Goal: Information Seeking & Learning: Understand process/instructions

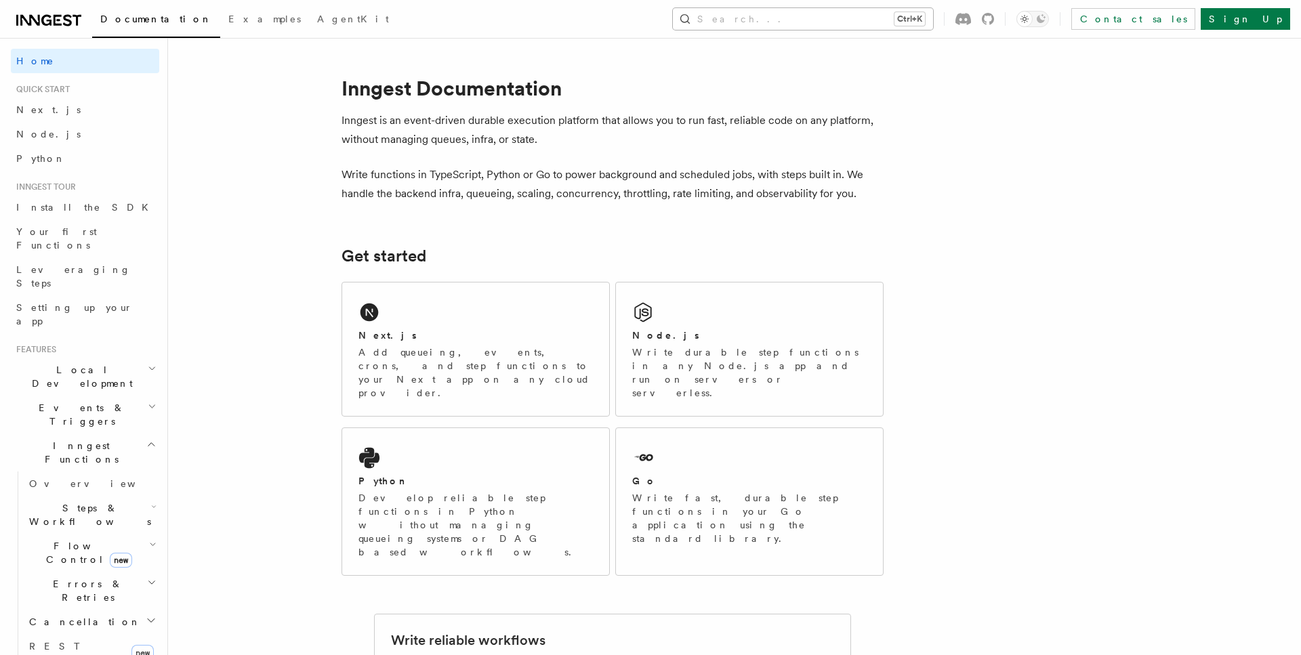
click at [895, 20] on button "Search... Ctrl+K" at bounding box center [803, 19] width 260 height 22
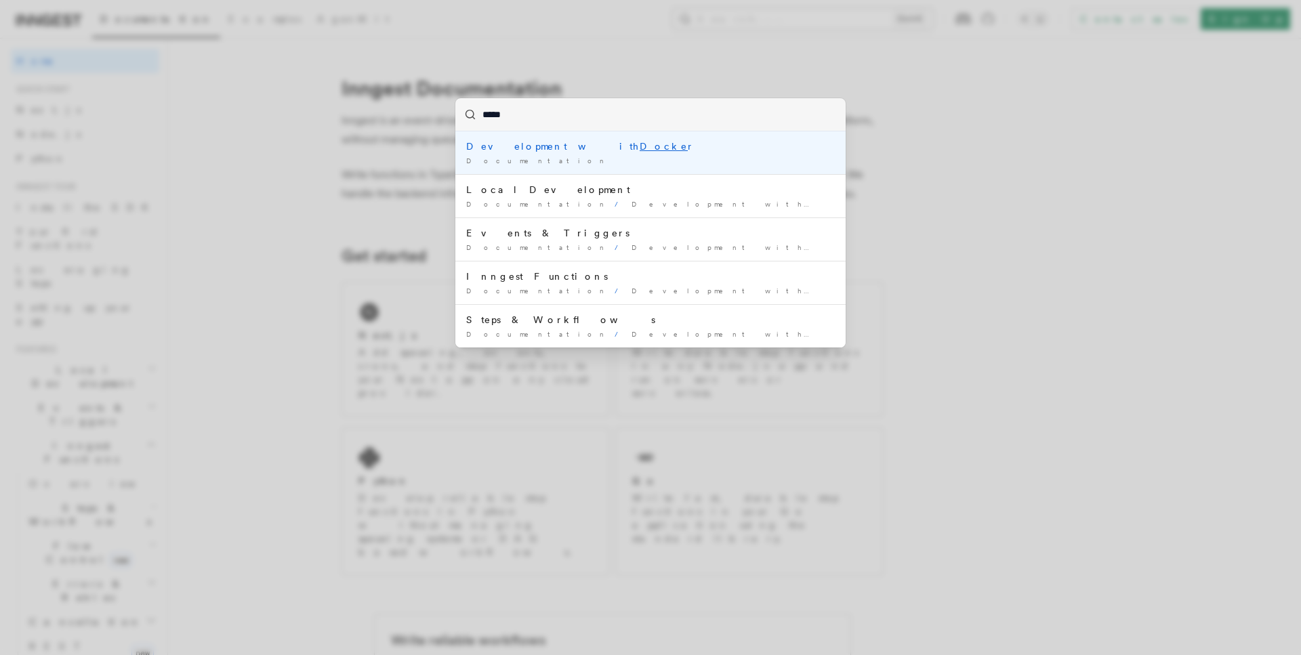
type input "******"
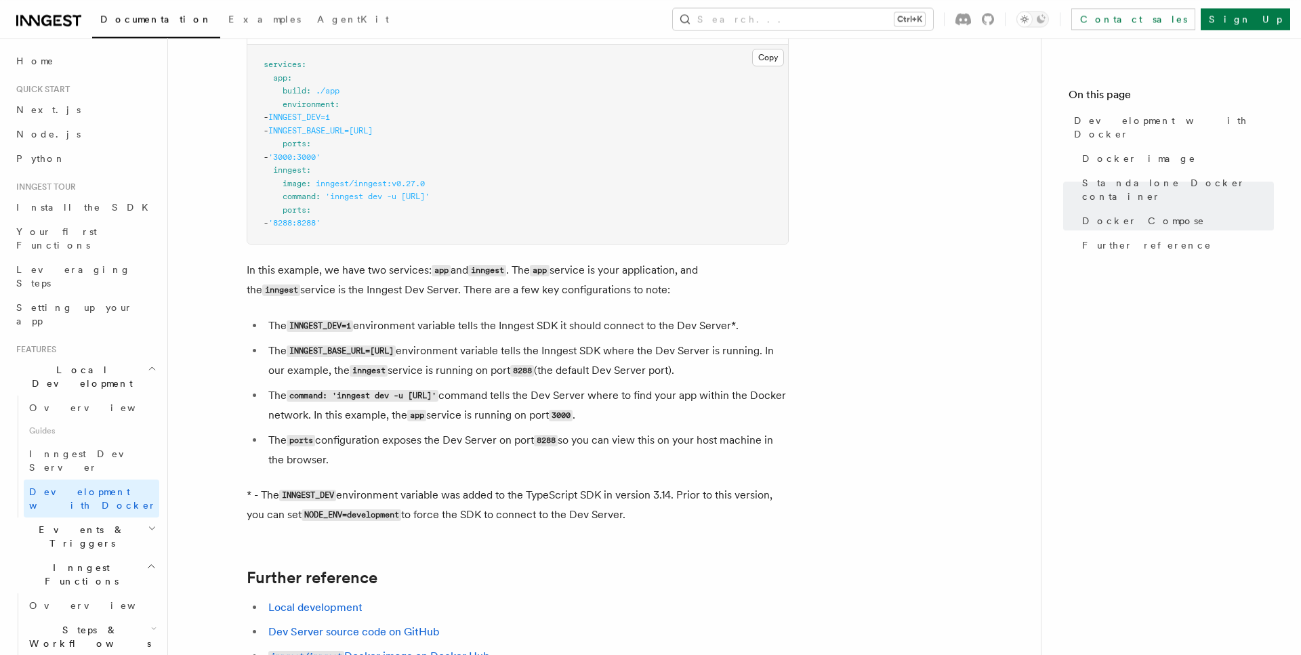
scroll to position [860, 0]
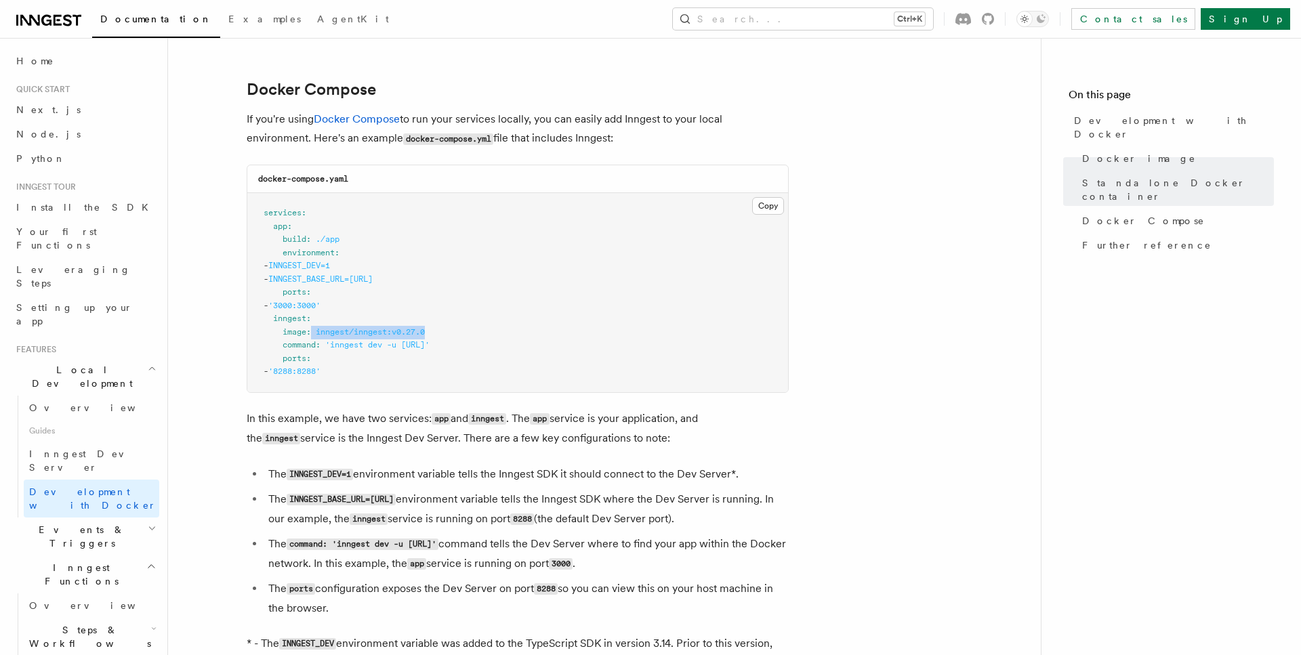
drag, startPoint x: 312, startPoint y: 337, endPoint x: 453, endPoint y: 337, distance: 141.0
click at [453, 337] on pre "services : app : build : ./app environment : - INNGEST_DEV=1 - INNGEST_BASE_URL…" at bounding box center [517, 292] width 541 height 199
drag, startPoint x: 315, startPoint y: 353, endPoint x: 546, endPoint y: 347, distance: 231.2
click at [546, 347] on pre "services : app : build : ./app environment : - INNGEST_DEV=1 - INNGEST_BASE_URL…" at bounding box center [517, 292] width 541 height 199
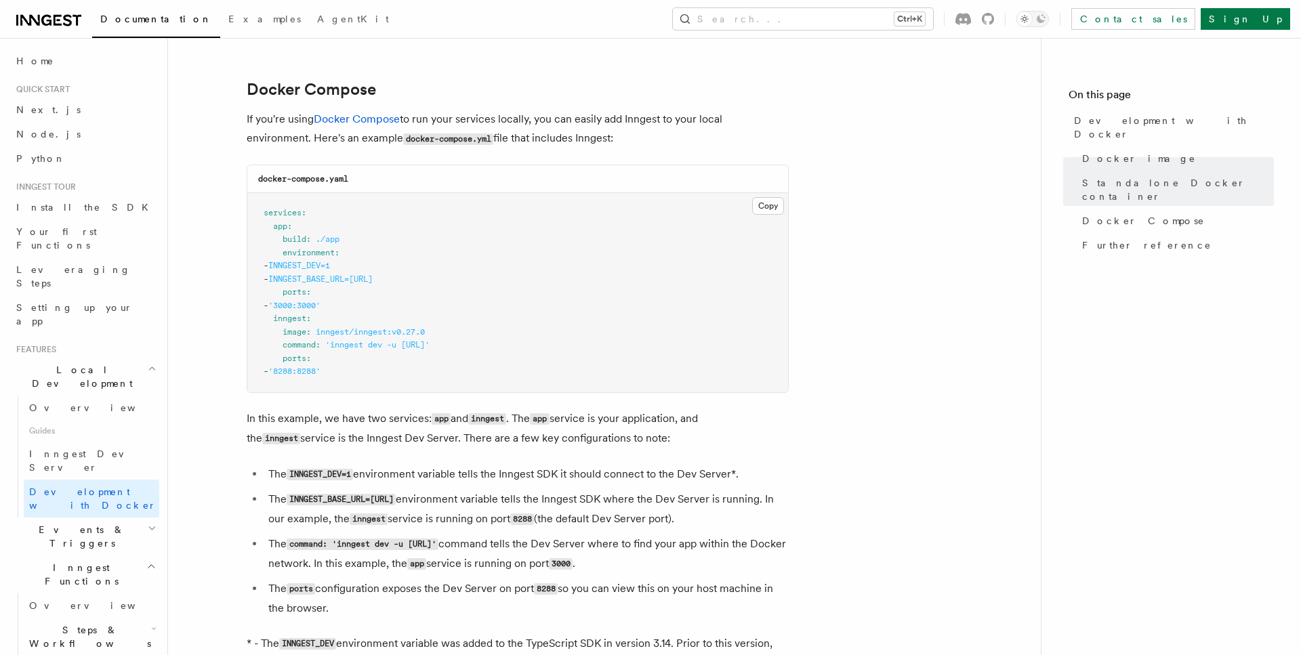
click at [546, 347] on pre "services : app : build : ./app environment : - INNGEST_DEV=1 - INNGEST_BASE_URL…" at bounding box center [517, 292] width 541 height 199
drag, startPoint x: 565, startPoint y: 348, endPoint x: 356, endPoint y: 349, distance: 208.1
click at [356, 349] on pre "services : app : build : ./app environment : - INNGEST_DEV=1 - INNGEST_BASE_URL…" at bounding box center [517, 292] width 541 height 199
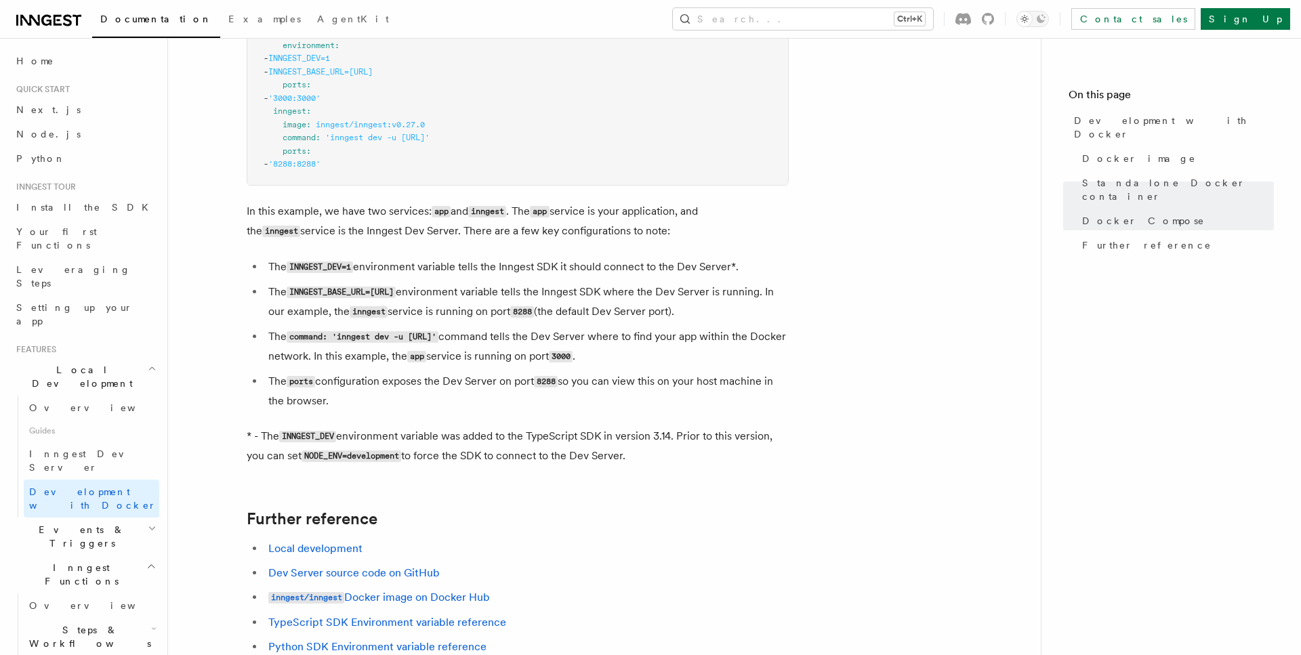
scroll to position [929, 0]
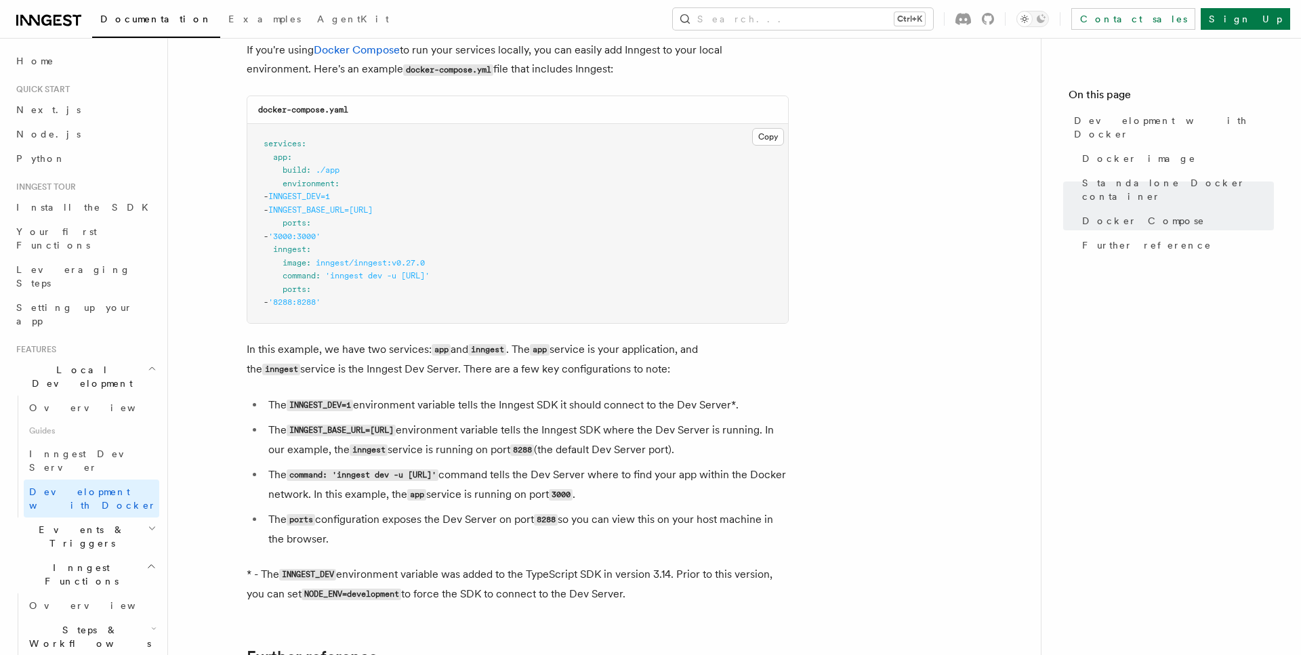
drag, startPoint x: 282, startPoint y: 282, endPoint x: 573, endPoint y: 282, distance: 290.7
click at [573, 282] on pre "services : app : build : ./app environment : - INNGEST_DEV=1 - INNGEST_BASE_URL…" at bounding box center [517, 223] width 541 height 199
drag, startPoint x: 573, startPoint y: 282, endPoint x: 291, endPoint y: 281, distance: 281.2
click at [291, 281] on pre "services : app : build : ./app environment : - INNGEST_DEV=1 - INNGEST_BASE_URL…" at bounding box center [517, 223] width 541 height 199
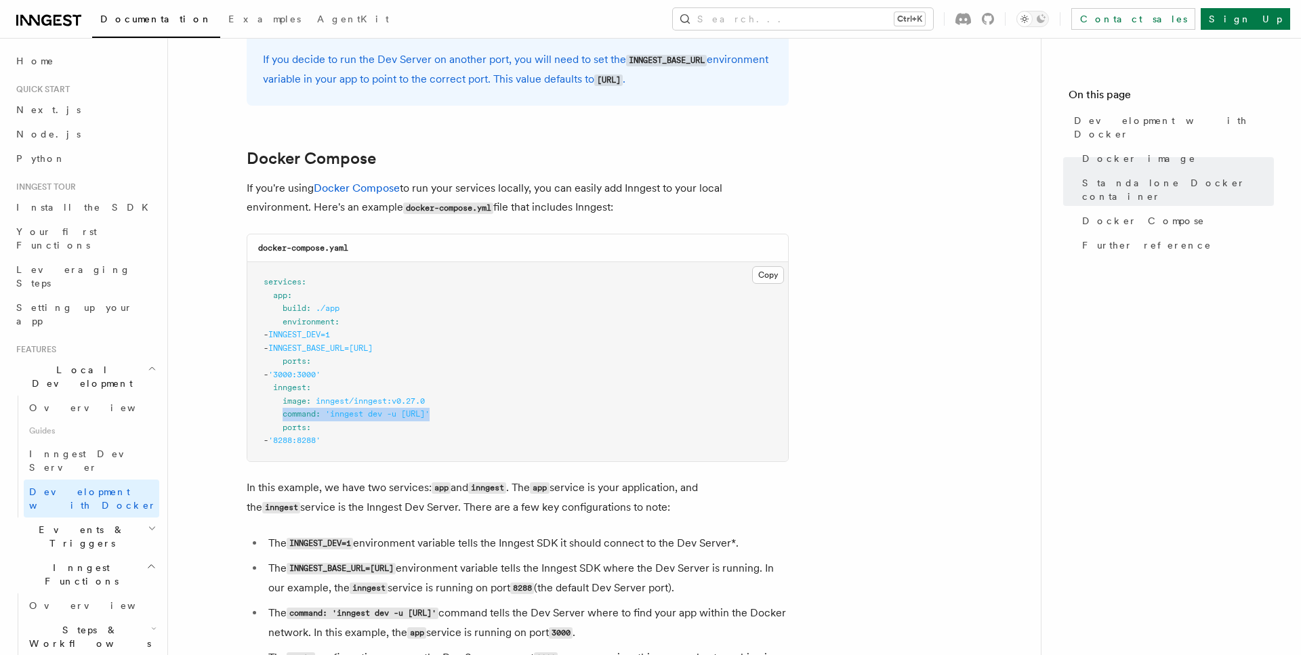
scroll to position [860, 0]
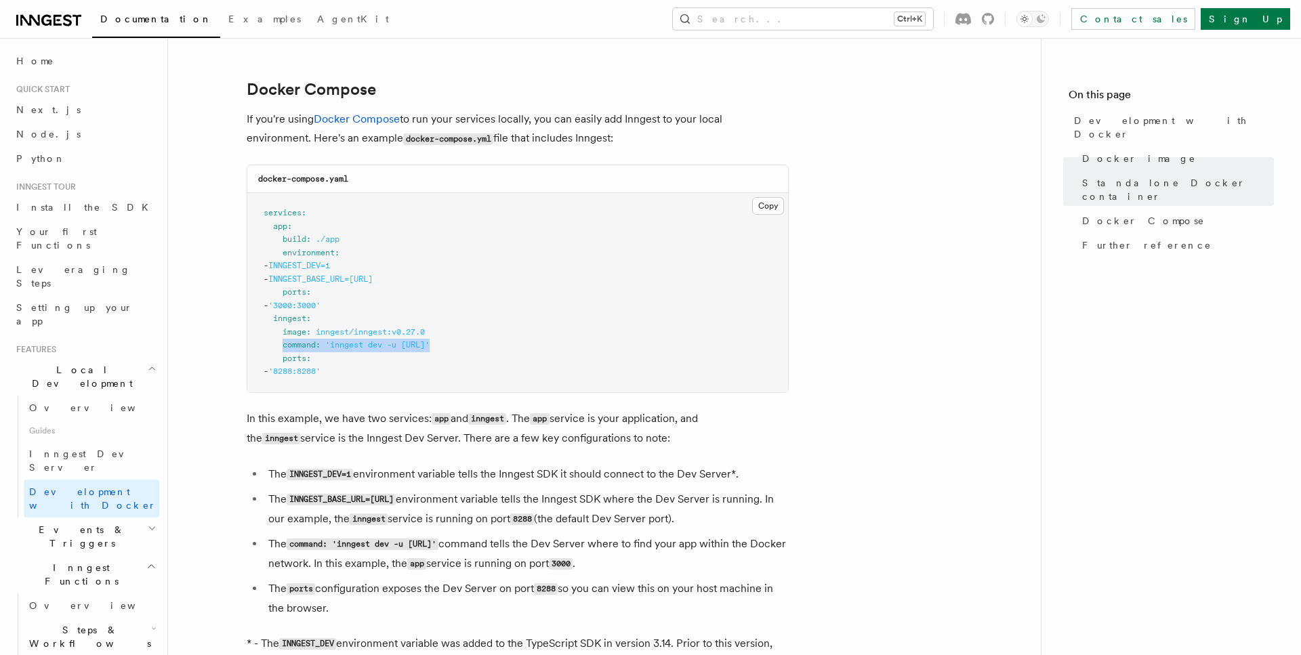
drag, startPoint x: 282, startPoint y: 256, endPoint x: 487, endPoint y: 279, distance: 206.6
click at [487, 279] on pre "services : app : build : ./app environment : - INNGEST_DEV=1 - INNGEST_BASE_URL…" at bounding box center [517, 292] width 541 height 199
copy code "environment : - INNGEST_DEV=1 - INNGEST_BASE_URL=http://inngest:8288"
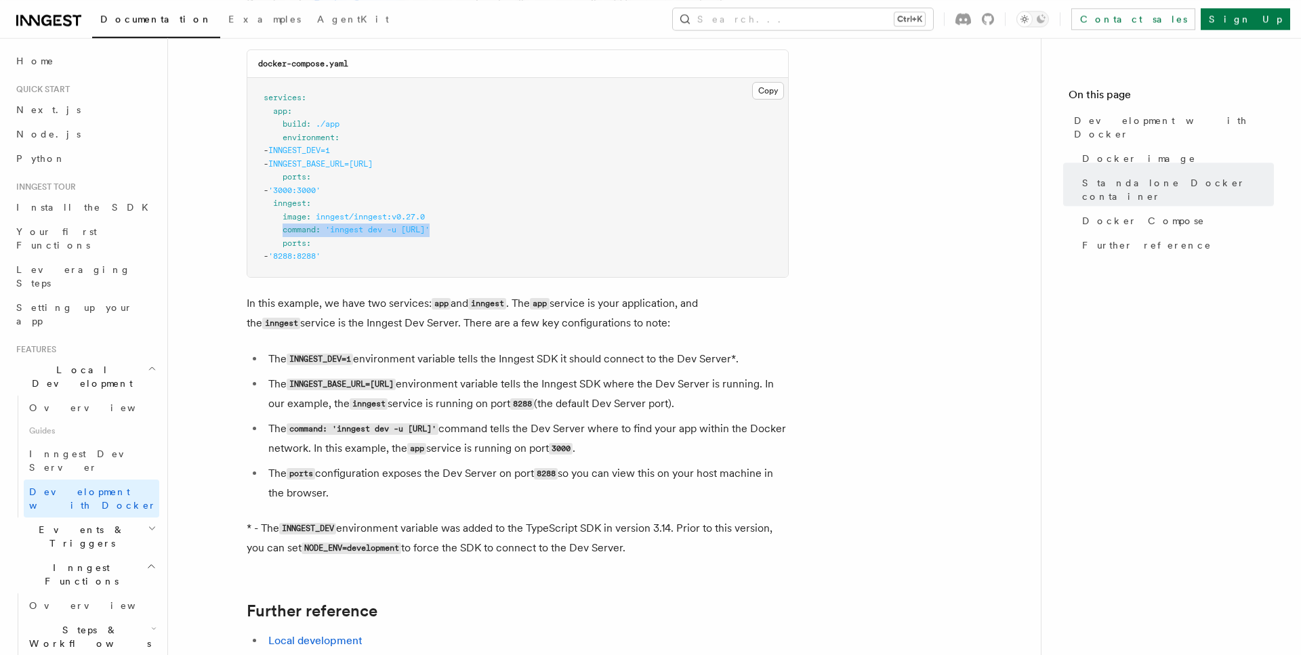
scroll to position [998, 0]
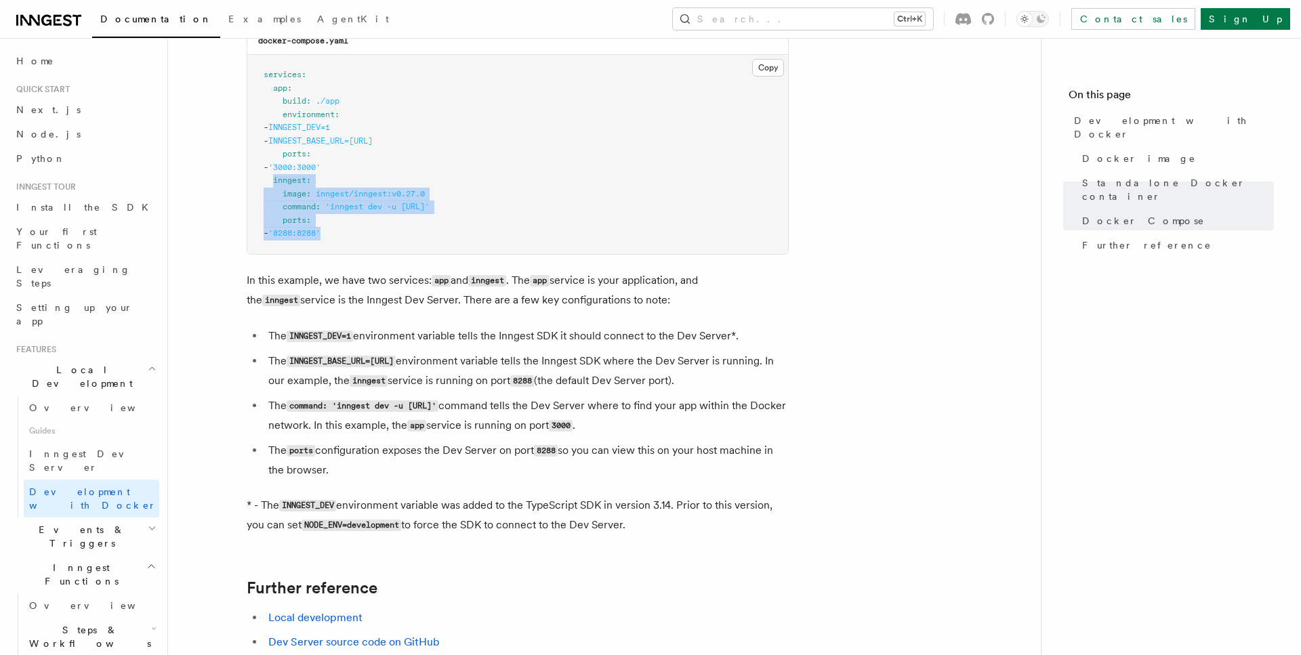
drag, startPoint x: 273, startPoint y: 184, endPoint x: 369, endPoint y: 235, distance: 108.6
click at [369, 235] on pre "services : app : build : ./app environment : - INNGEST_DEV=1 - INNGEST_BASE_URL…" at bounding box center [517, 154] width 541 height 199
copy code "inngest : image : inngest/inngest:v0.27.0 command : 'inngest dev -u http://app:…"
click at [468, 129] on pre "services : app : build : ./app environment : - INNGEST_DEV=1 - INNGEST_BASE_URL…" at bounding box center [517, 154] width 541 height 199
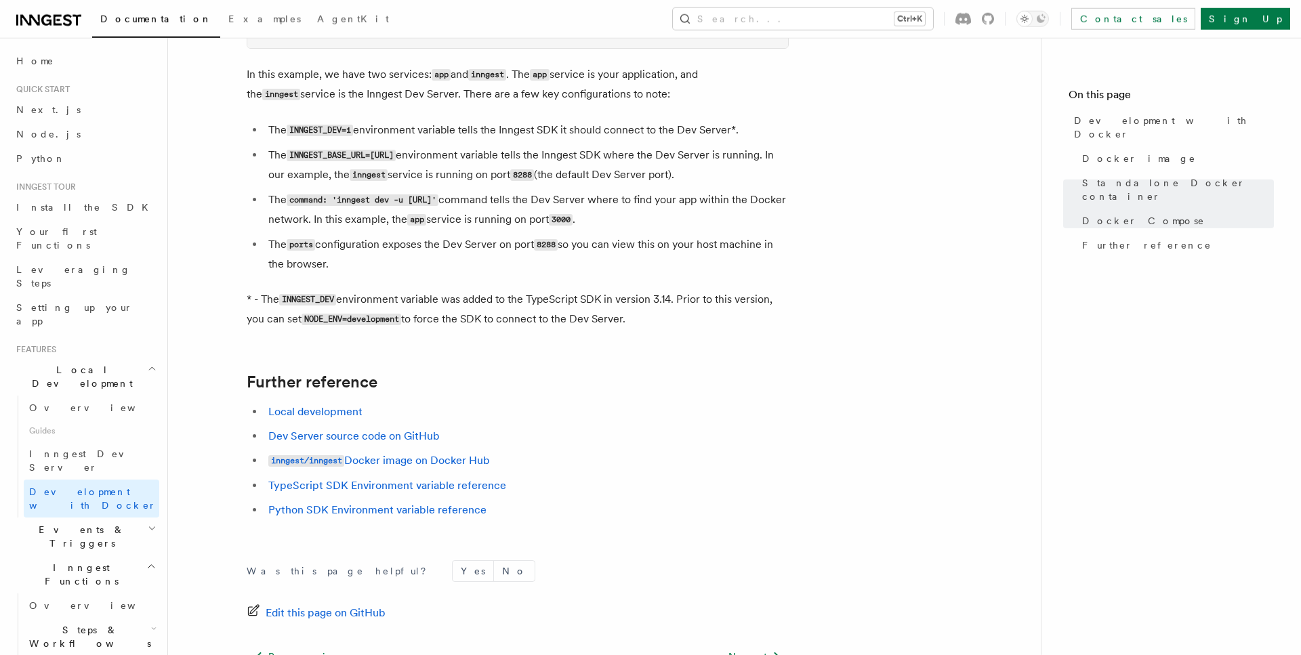
scroll to position [1206, 0]
click at [51, 158] on link "Python" at bounding box center [85, 158] width 148 height 24
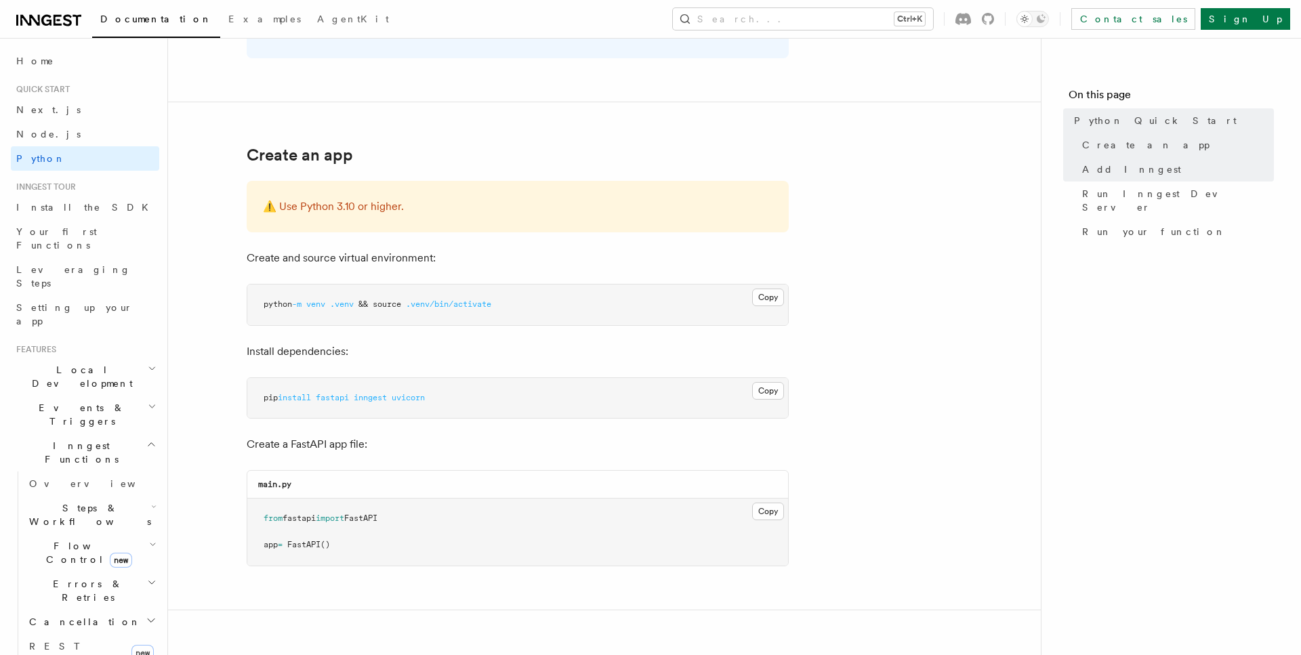
scroll to position [277, 0]
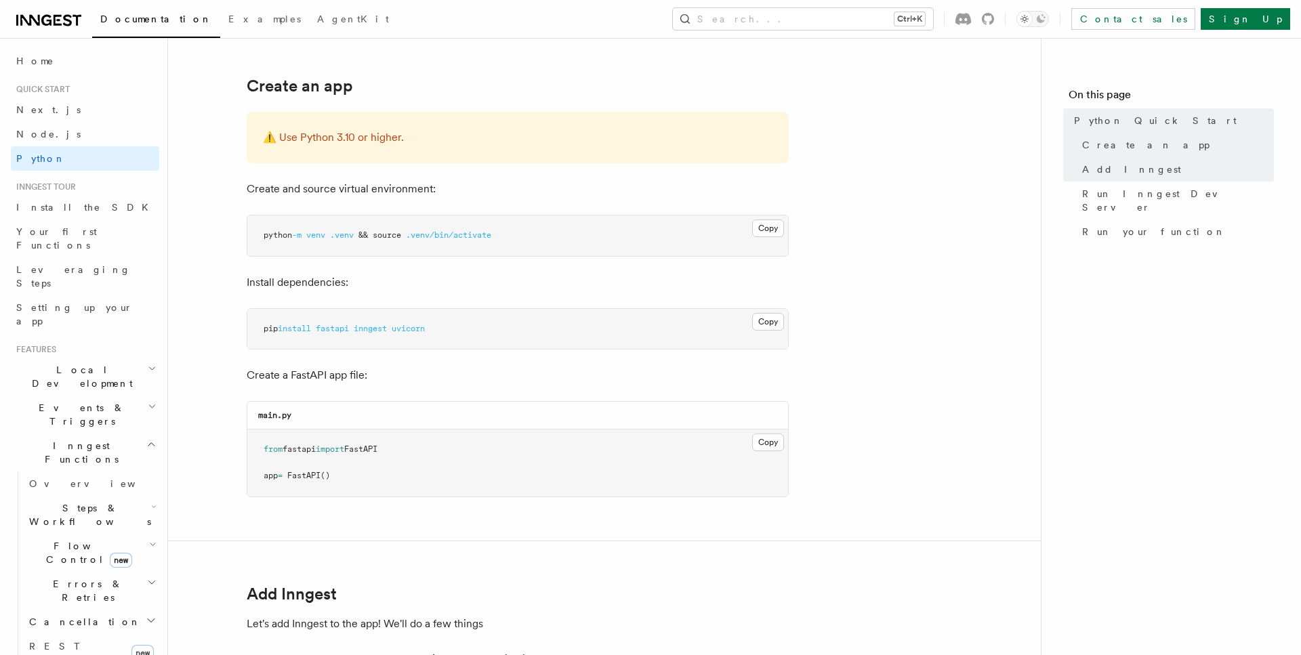
click at [380, 331] on span "inngest" at bounding box center [370, 328] width 33 height 9
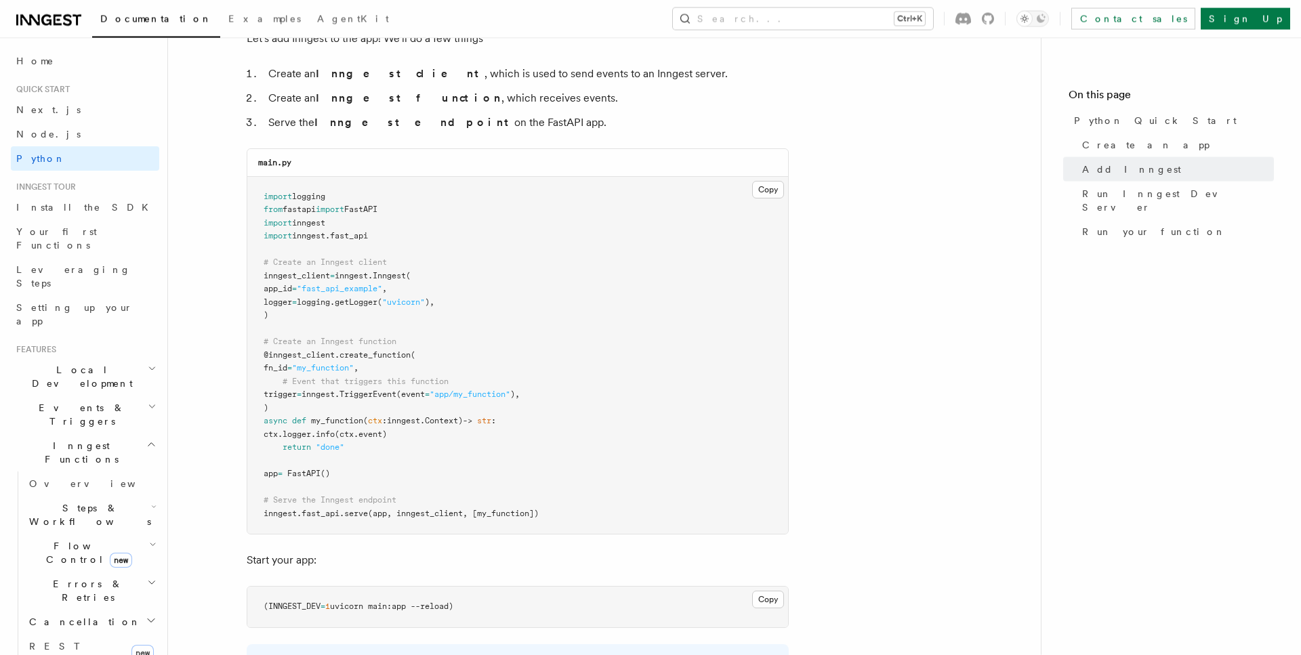
scroll to position [899, 0]
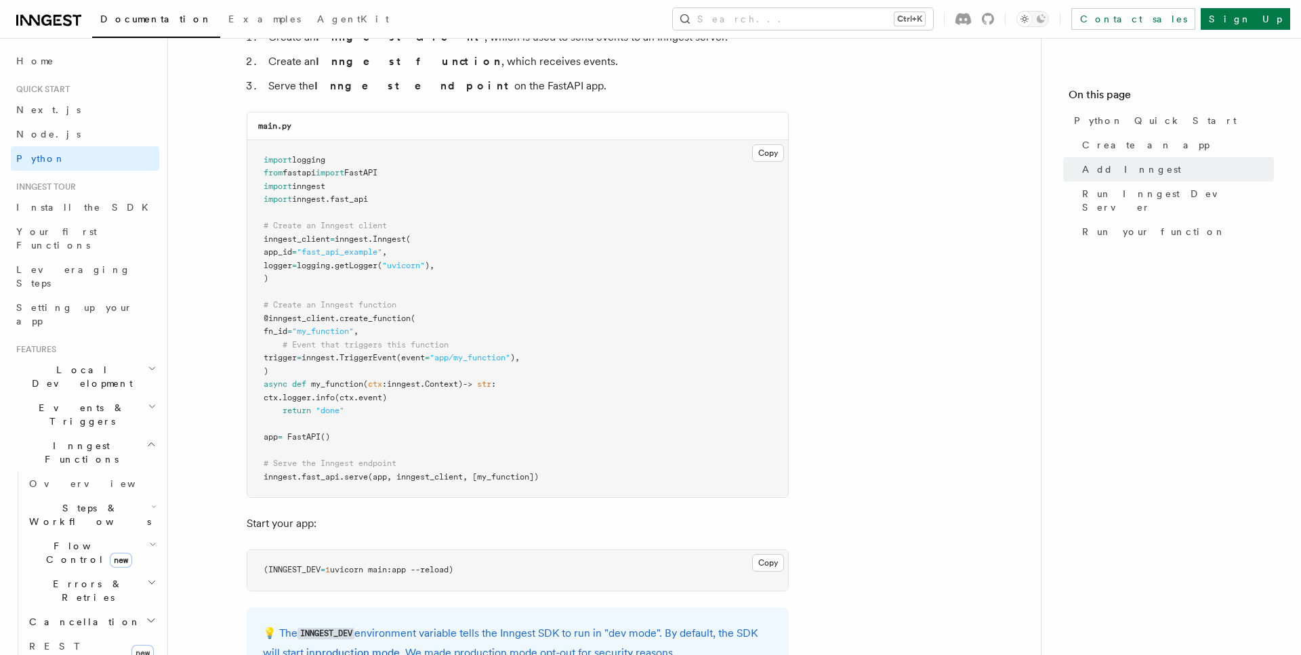
click at [263, 161] on pre "import logging from fastapi import FastAPI import inngest import inngest . fast…" at bounding box center [517, 319] width 541 height 358
drag, startPoint x: 264, startPoint y: 184, endPoint x: 383, endPoint y: 203, distance: 120.7
click at [383, 203] on pre "import logging from fastapi import FastAPI import inngest import inngest . fast…" at bounding box center [517, 319] width 541 height 358
click at [394, 203] on pre "import logging from fastapi import FastAPI import inngest import inngest . fast…" at bounding box center [517, 319] width 541 height 358
drag, startPoint x: 390, startPoint y: 203, endPoint x: 260, endPoint y: 155, distance: 138.5
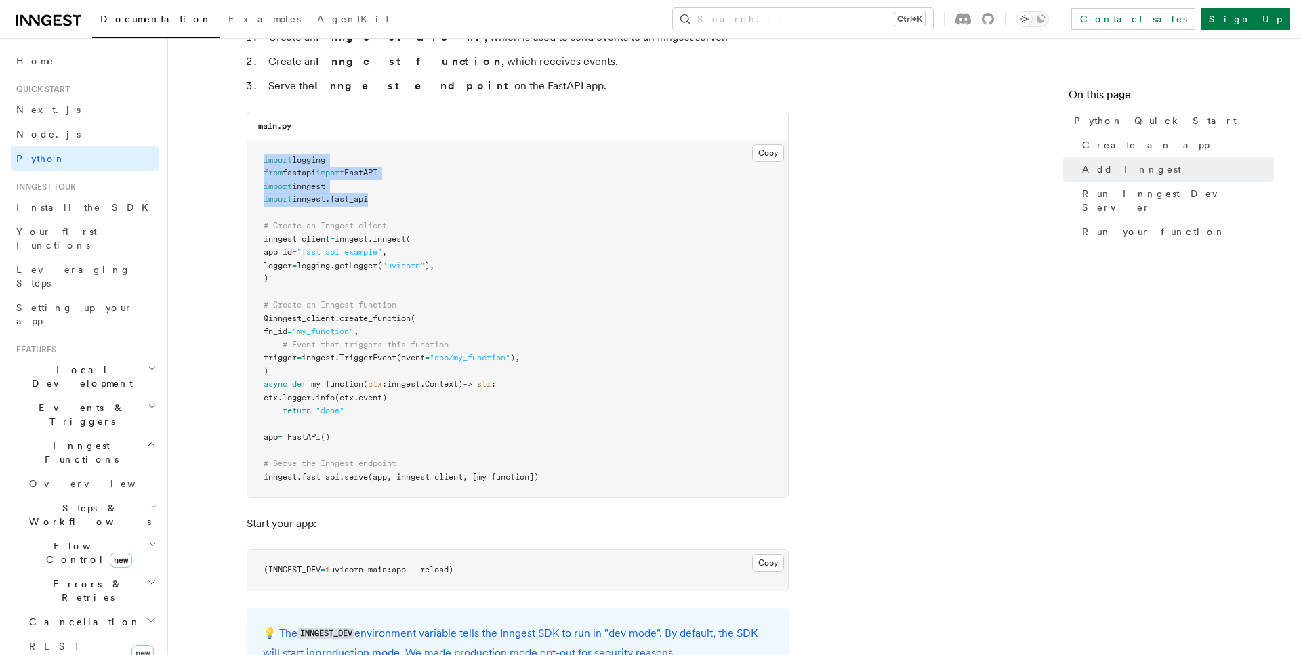
click at [260, 155] on pre "import logging from fastapi import FastAPI import inngest import inngest . fast…" at bounding box center [517, 319] width 541 height 358
copy code "import logging from fastapi import FastAPI import inngest import inngest . fast…"
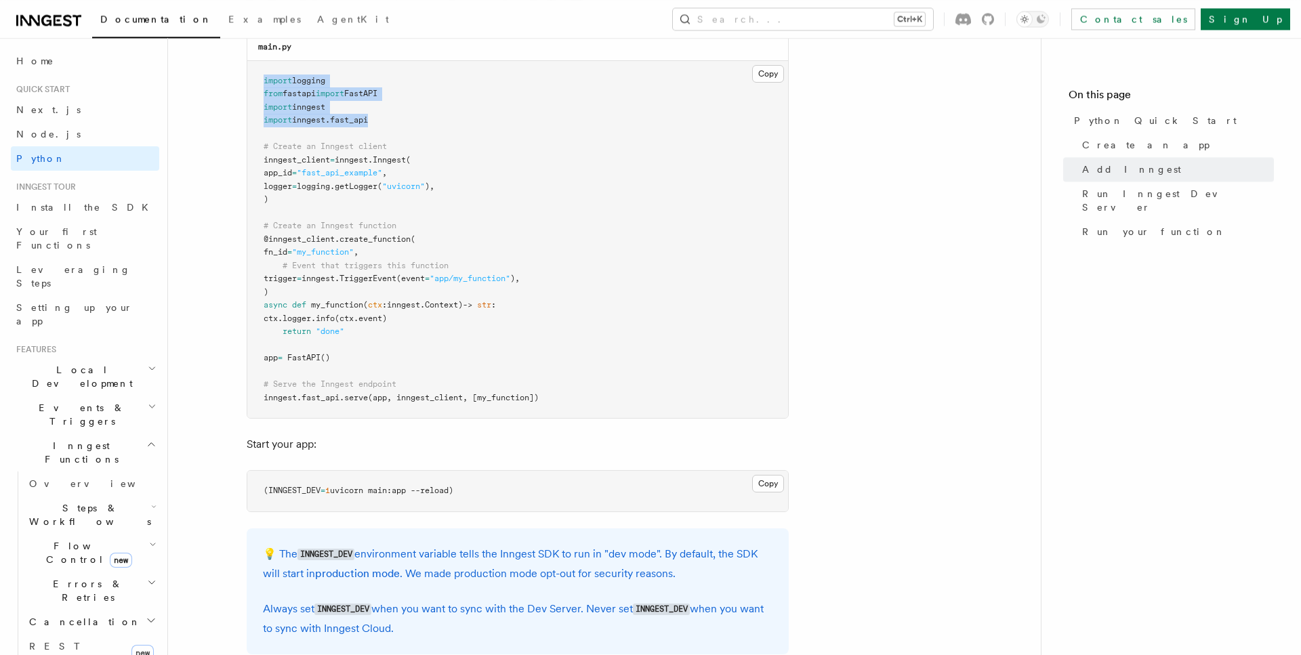
scroll to position [1037, 0]
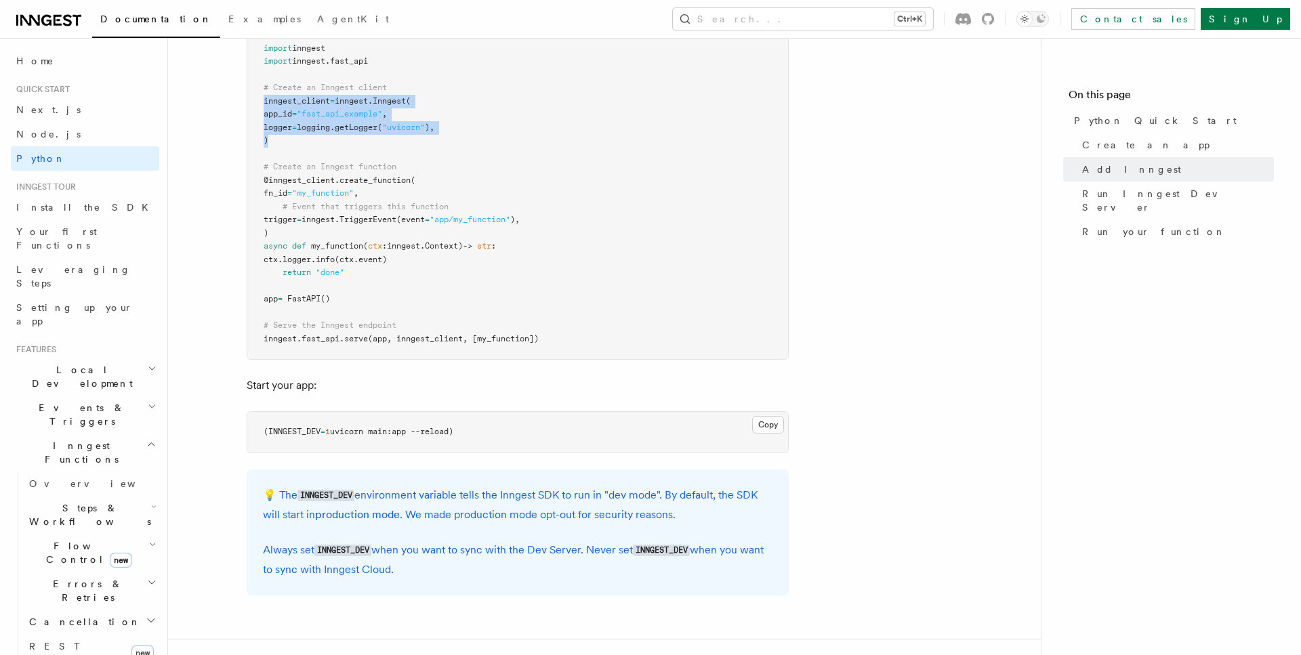
drag, startPoint x: 276, startPoint y: 140, endPoint x: 255, endPoint y: 98, distance: 46.4
click at [255, 98] on pre "import logging from fastapi import FastAPI import inngest import inngest . fast…" at bounding box center [517, 181] width 541 height 358
copy code "inngest_client = inngest . Inngest ( app_id = "fast_api_example" , logger = log…"
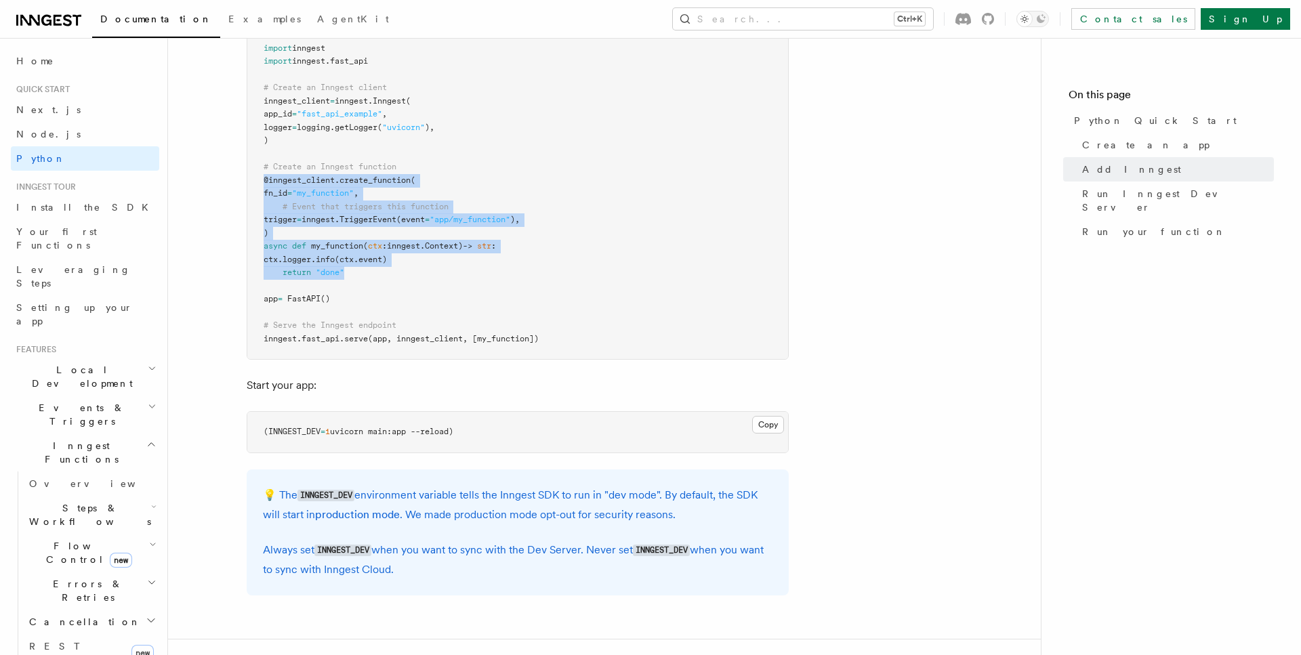
drag, startPoint x: 348, startPoint y: 274, endPoint x: 249, endPoint y: 176, distance: 139.0
click at [249, 176] on pre "import logging from fastapi import FastAPI import inngest import inngest . fast…" at bounding box center [517, 181] width 541 height 358
copy code "@inngest_client . create_function ( fn_id = "my_function" , # Event that trigge…"
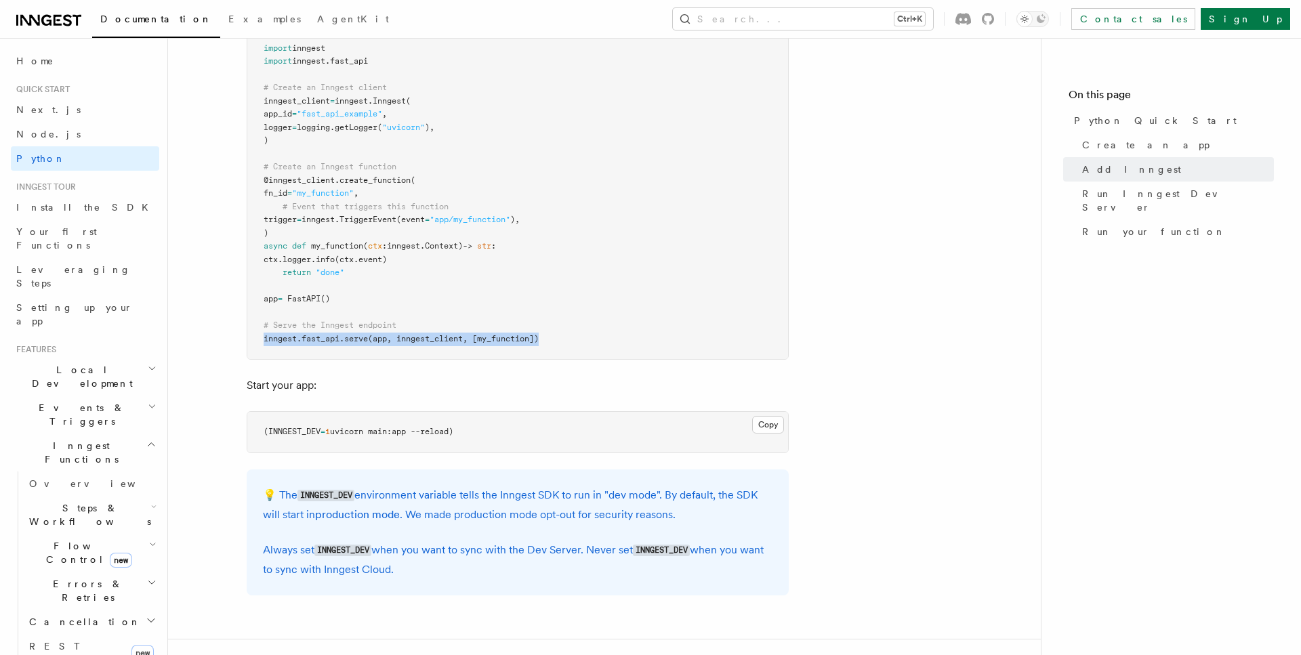
drag, startPoint x: 557, startPoint y: 335, endPoint x: 255, endPoint y: 337, distance: 301.6
click at [255, 337] on pre "import logging from fastapi import FastAPI import inngest import inngest . fast…" at bounding box center [517, 181] width 541 height 358
copy span "inngest . fast_api . serve (app, inngest_client, [my_function])"
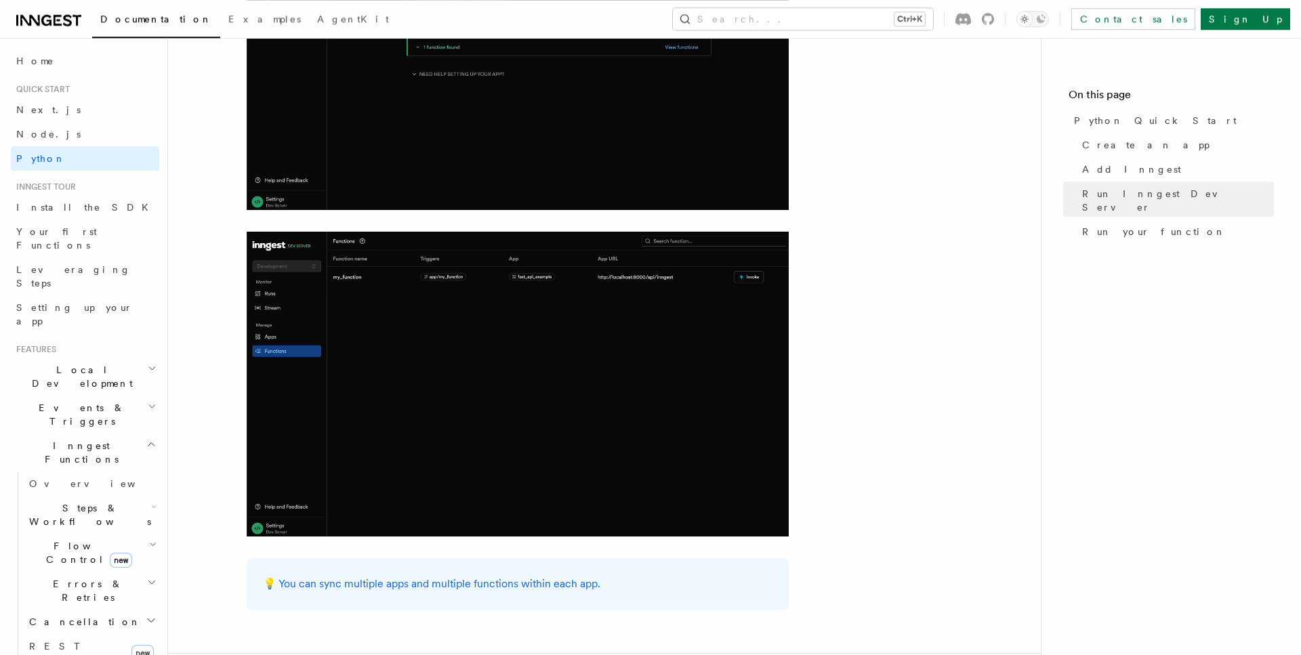
scroll to position [2012, 0]
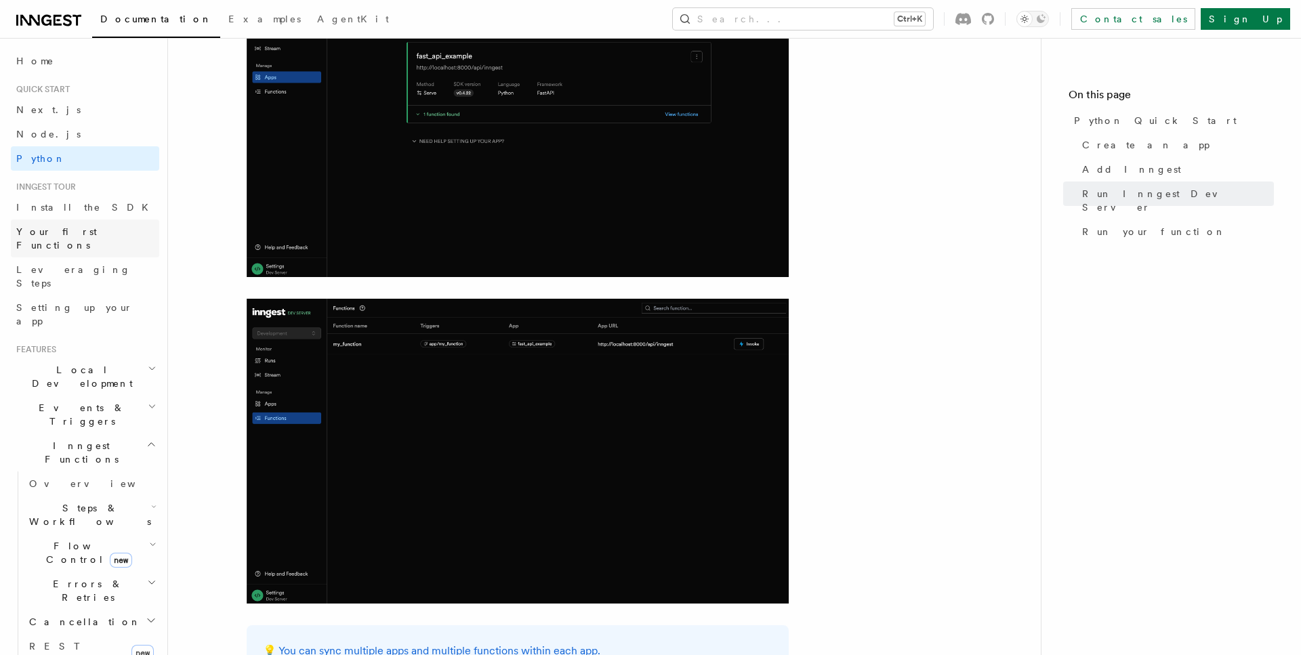
click at [79, 230] on span "Your first Functions" at bounding box center [56, 238] width 81 height 24
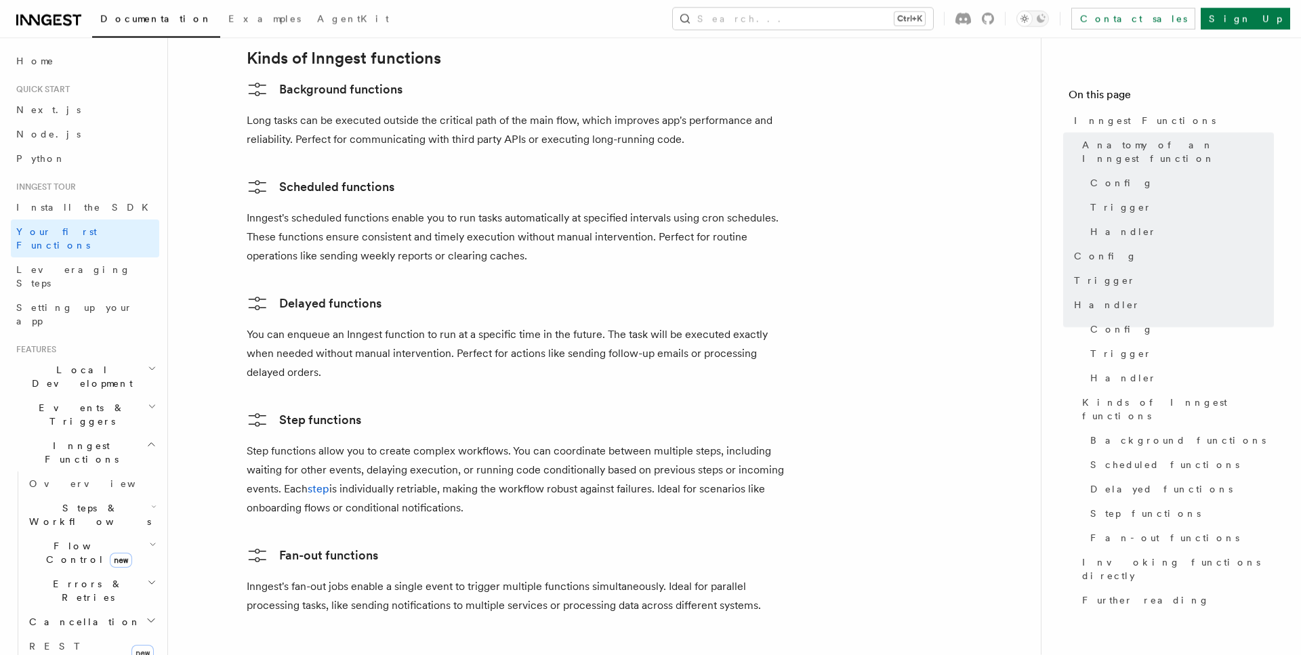
scroll to position [2489, 0]
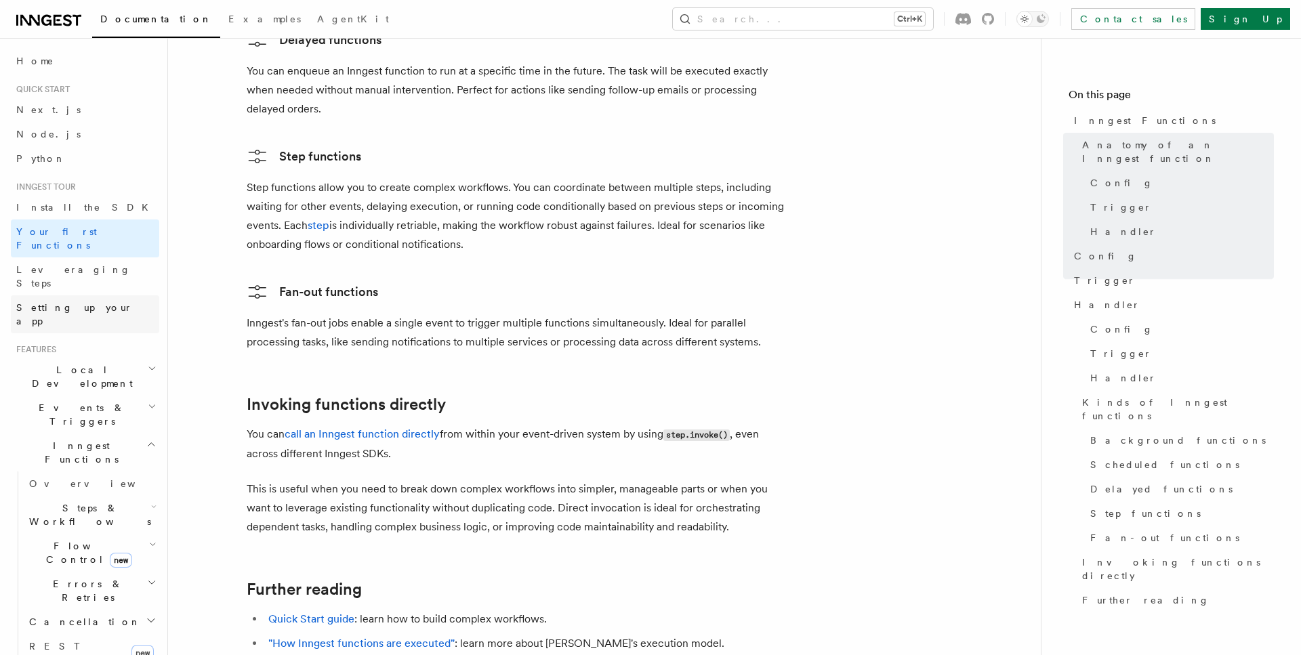
click at [87, 302] on span "Setting up your app" at bounding box center [74, 314] width 117 height 24
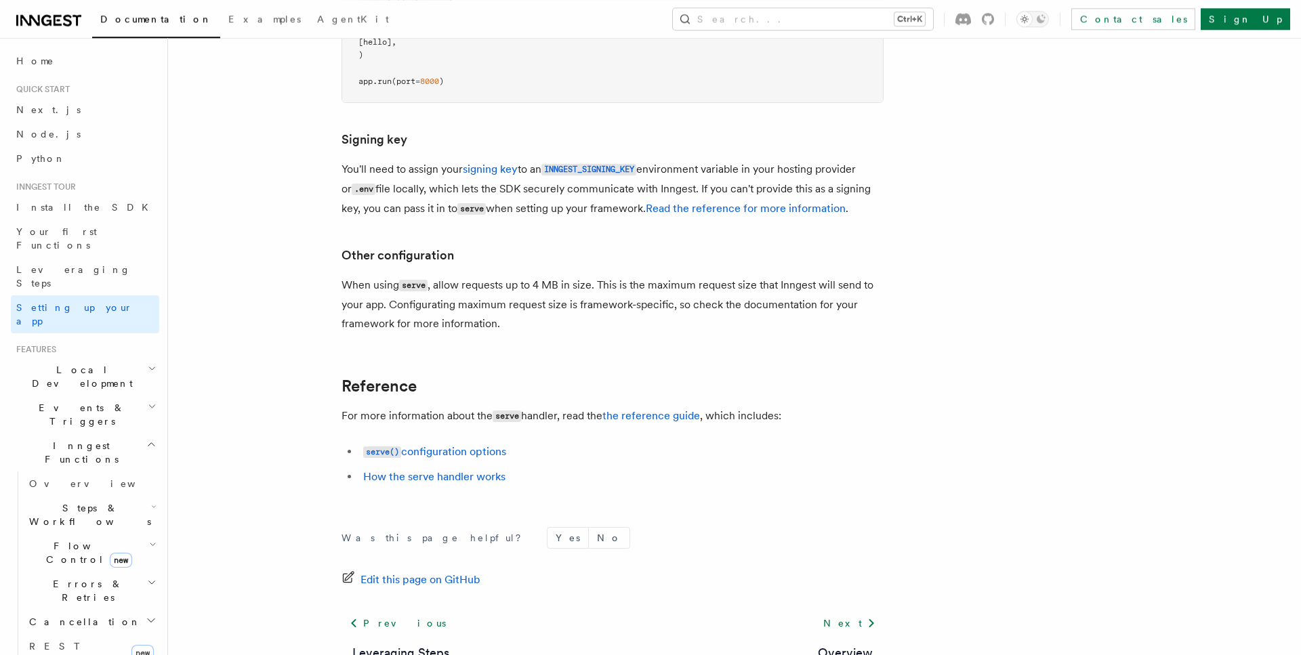
scroll to position [962, 0]
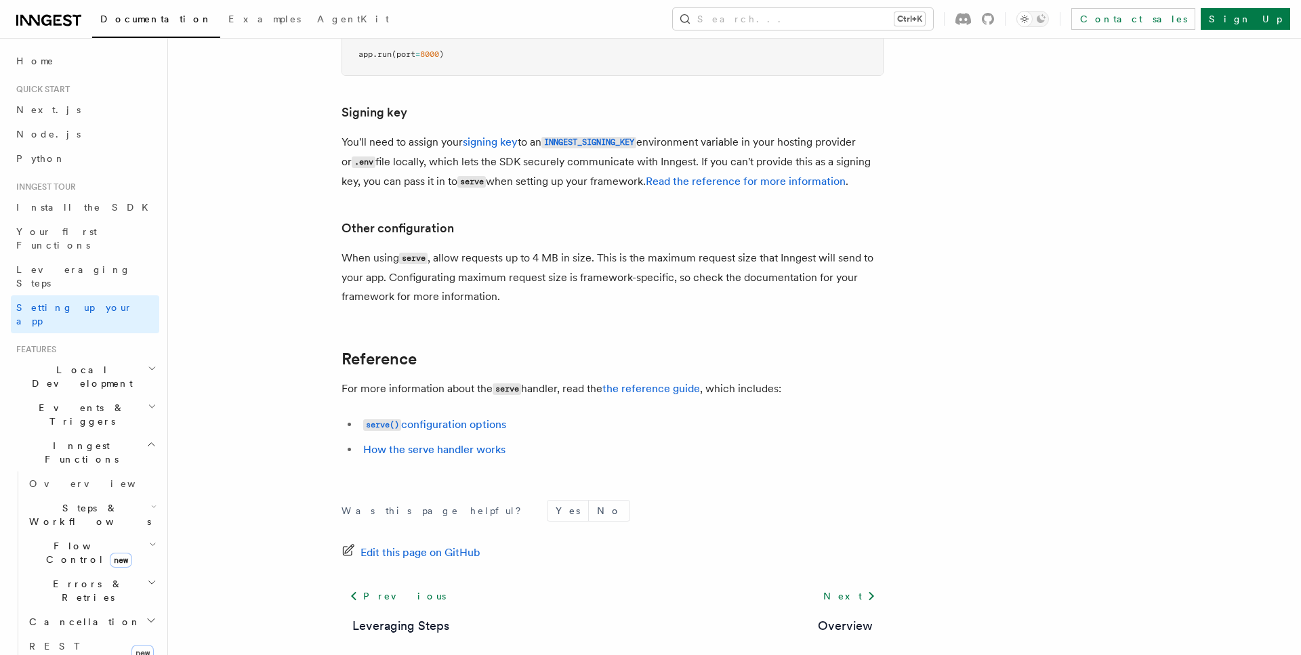
click at [78, 401] on span "Events & Triggers" at bounding box center [79, 414] width 137 height 27
click at [73, 487] on span "Sending events" at bounding box center [63, 499] width 68 height 24
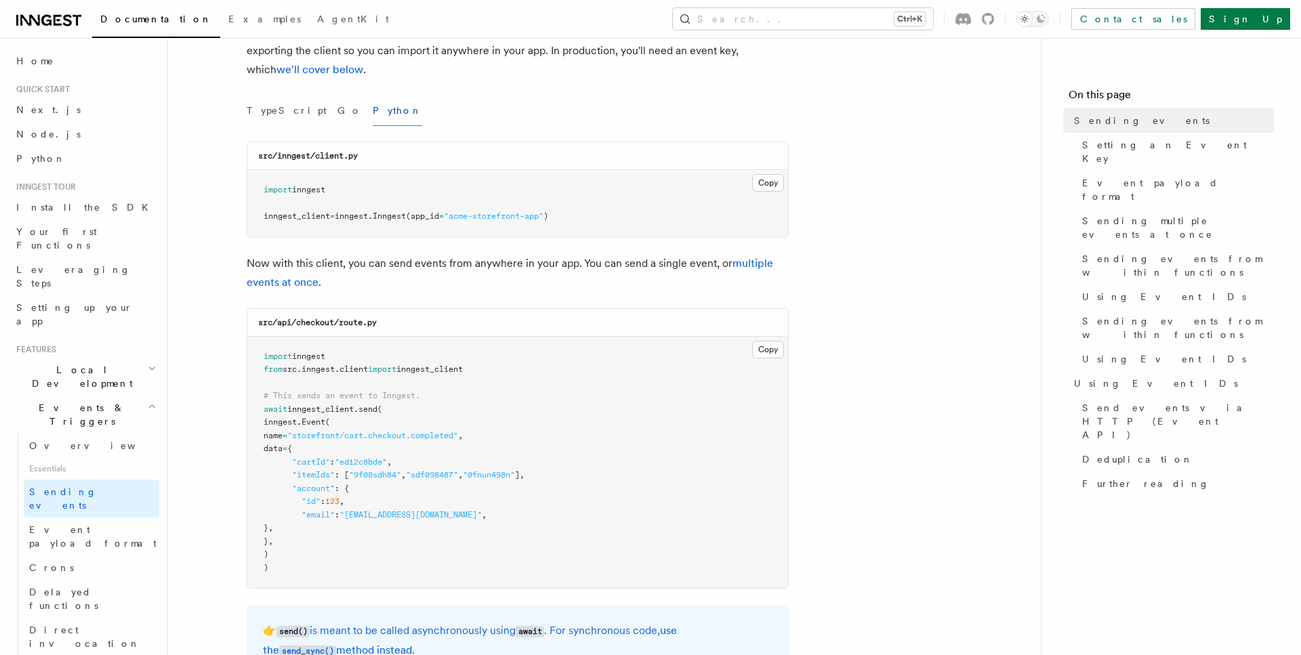
scroll to position [207, 0]
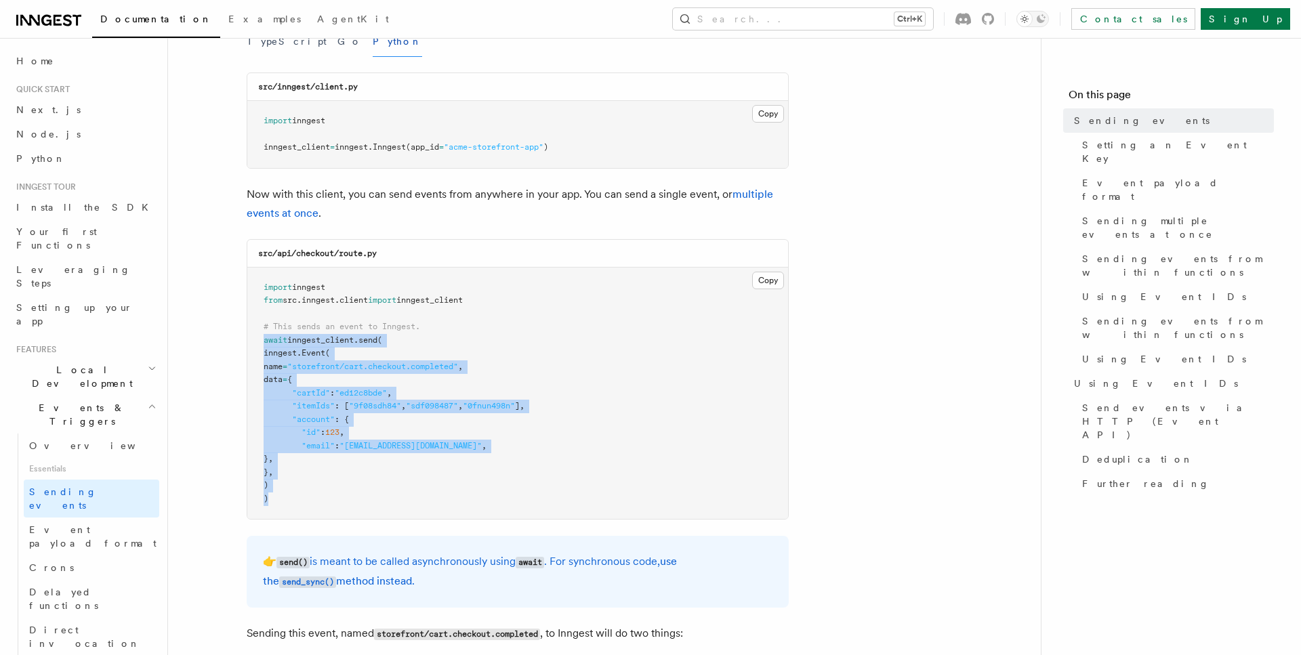
drag, startPoint x: 273, startPoint y: 502, endPoint x: 262, endPoint y: 339, distance: 163.7
click at [262, 339] on pre "import inngest from src . inngest . client import inngest_client # This sends a…" at bounding box center [517, 394] width 541 height 252
copy code "await inngest_client . send ( inngest. Event ( name = "storefront/cart.checkout…"
